Goal: Task Accomplishment & Management: Complete application form

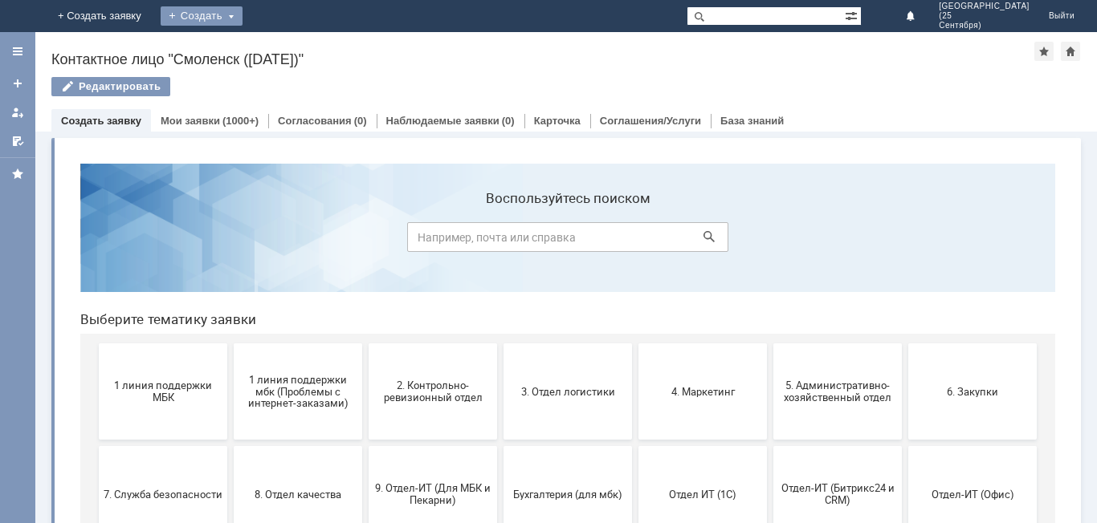
click at [242, 14] on div "Создать" at bounding box center [202, 15] width 82 height 19
click at [286, 53] on link "Заявка" at bounding box center [225, 48] width 122 height 19
click at [340, 53] on div "Назад | Контактное лицо "Смоленск ([DATE])" Контактное лицо "Смоленск ([DATE])"…" at bounding box center [565, 277] width 1061 height 491
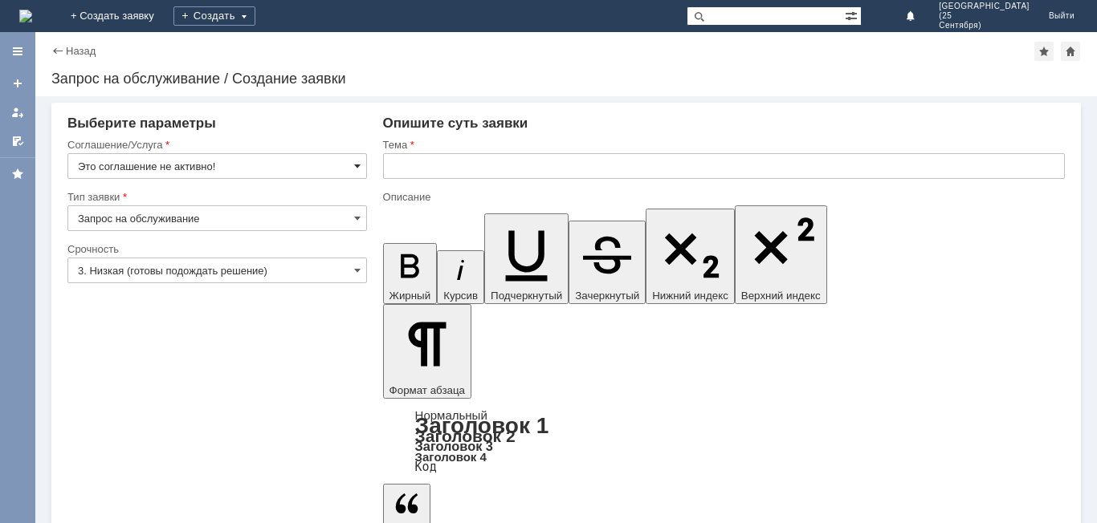
click at [356, 166] on span at bounding box center [357, 166] width 6 height 13
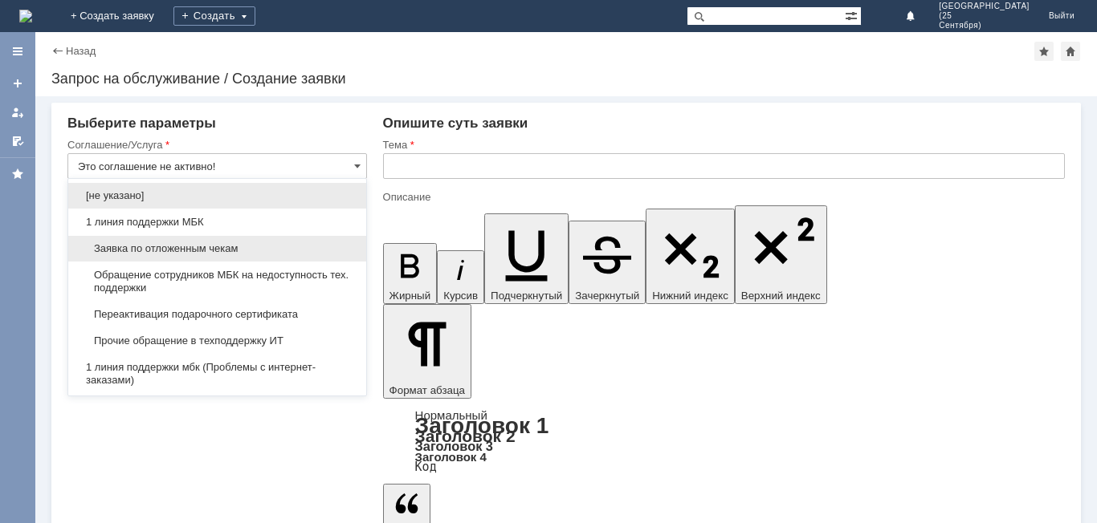
click at [323, 241] on div "Заявка по отложенным чекам" at bounding box center [217, 249] width 298 height 26
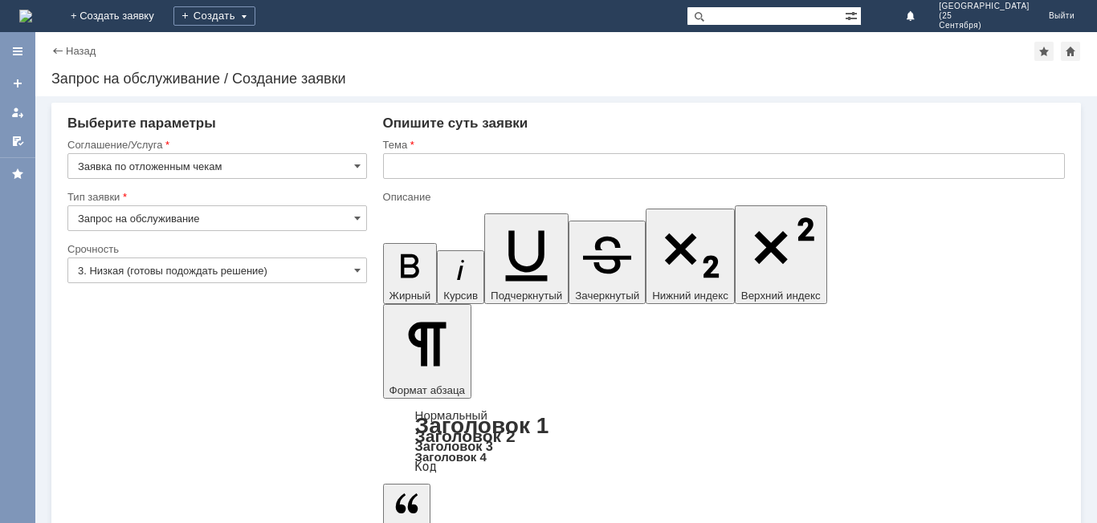
type input "Заявка по отложенным чекам"
click at [358, 269] on span at bounding box center [357, 270] width 6 height 13
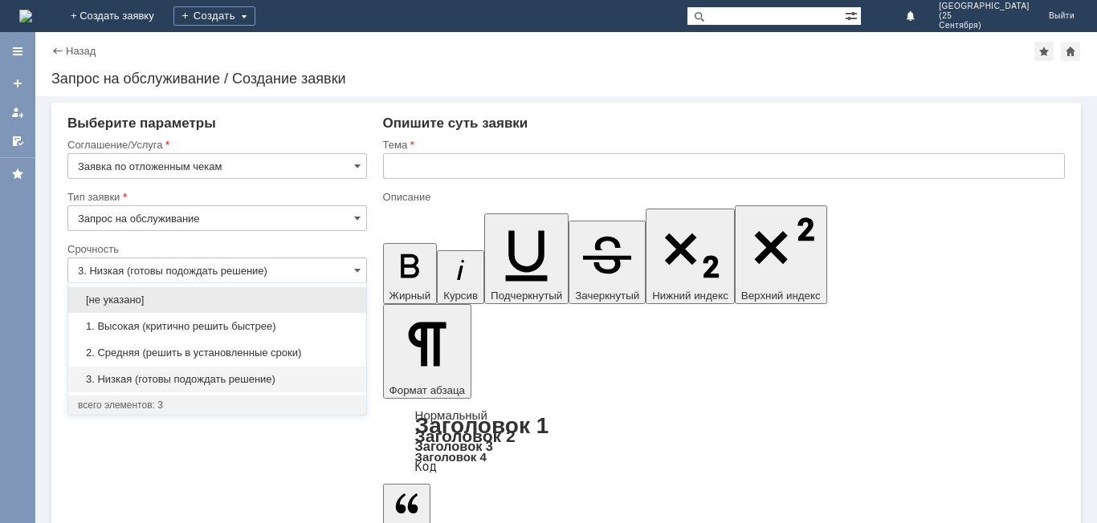
click at [333, 327] on span "1. Высокая (критично решить быстрее)" at bounding box center [217, 326] width 279 height 13
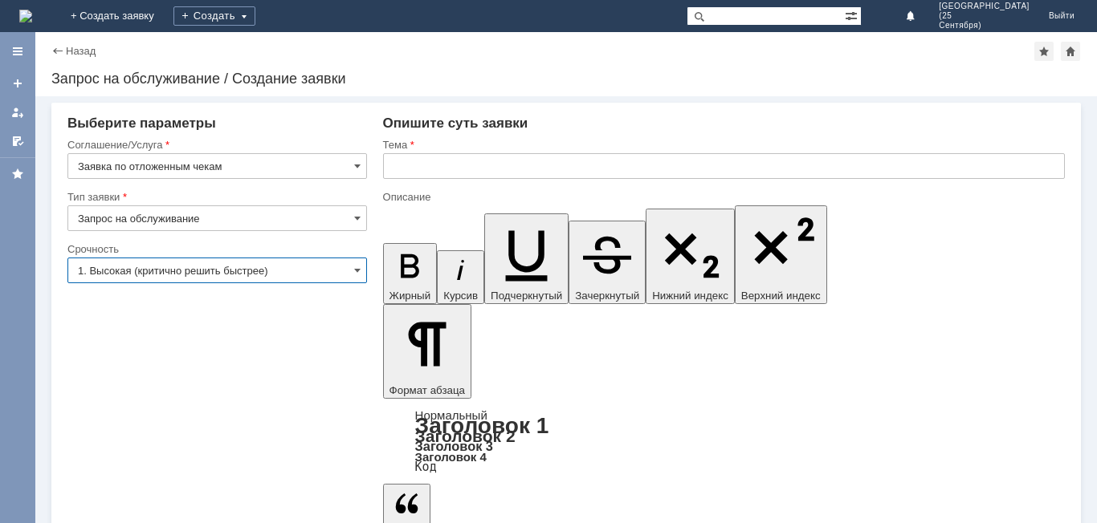
type input "1. Высокая (критично решить быстрее)"
click at [429, 172] on input "text" at bounding box center [724, 166] width 682 height 26
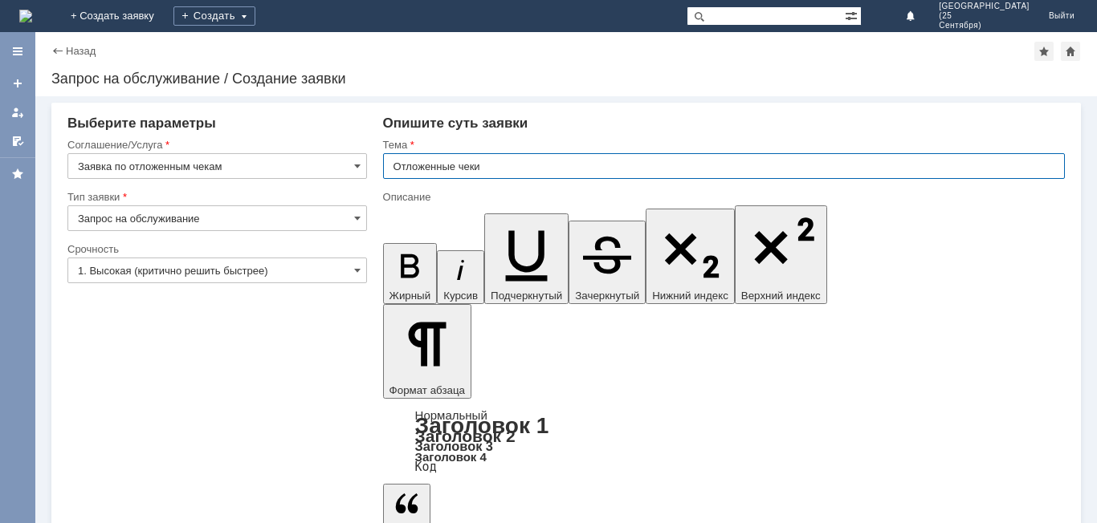
type input "Отложенные чеки"
drag, startPoint x: 441, startPoint y: 4426, endPoint x: 452, endPoint y: 4409, distance: 20.3
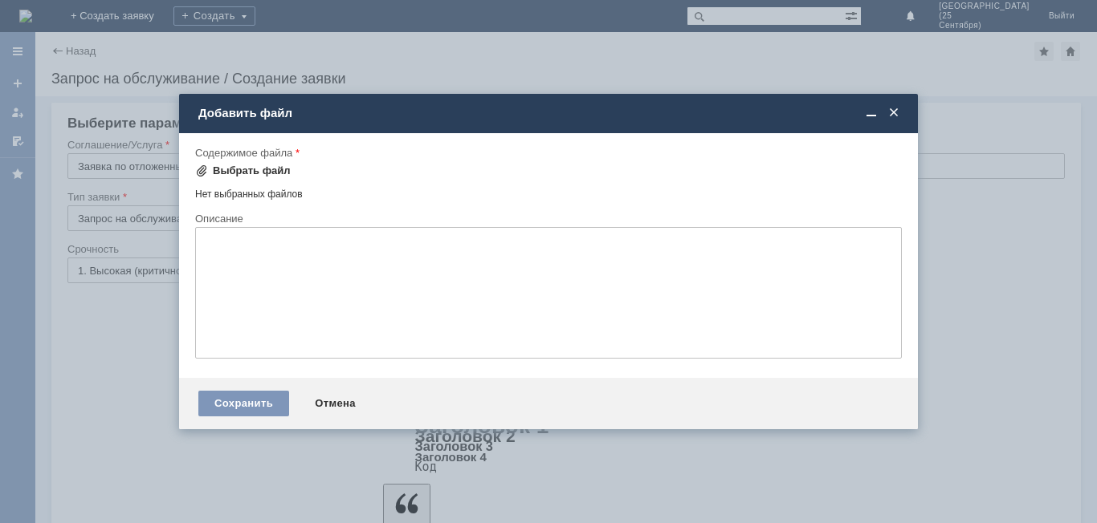
click at [280, 169] on div "Выбрать файл" at bounding box center [252, 171] width 78 height 13
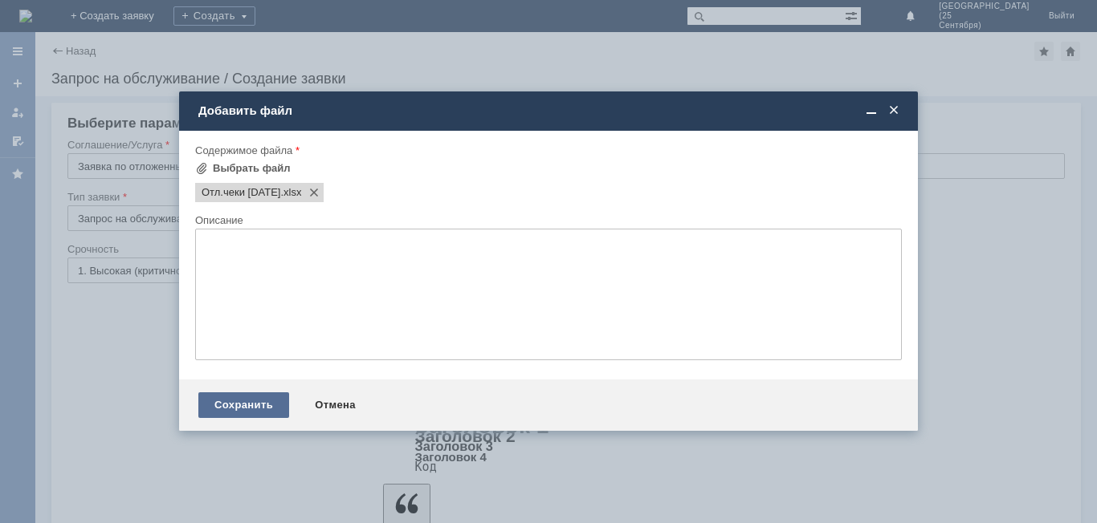
click at [253, 405] on div "Сохранить" at bounding box center [243, 406] width 91 height 26
